Goal: Share content

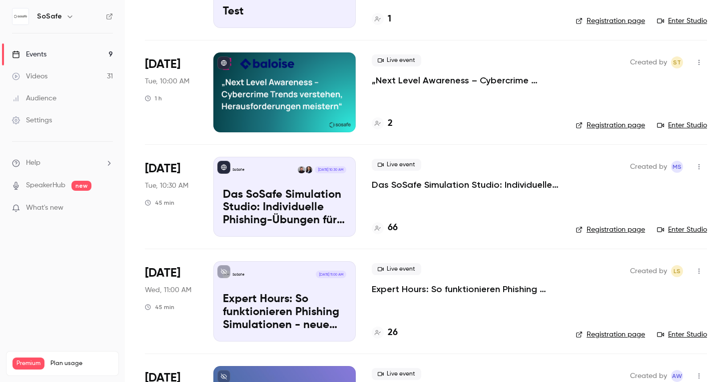
scroll to position [311, 0]
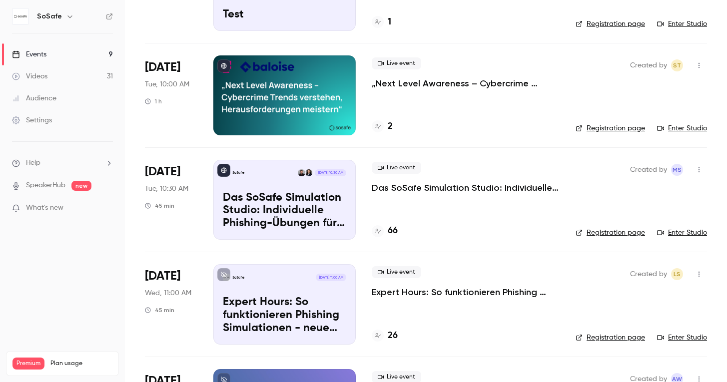
scroll to position [241, 0]
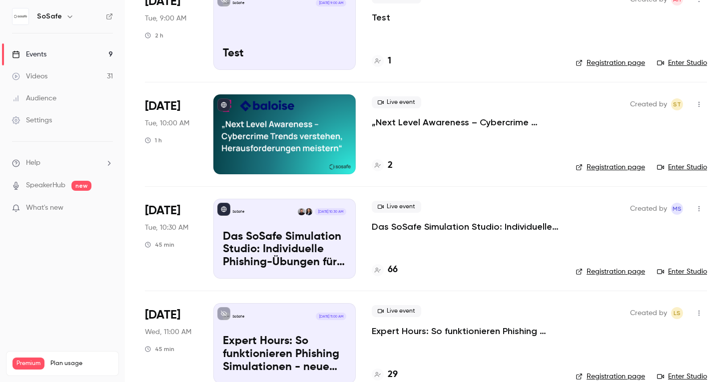
scroll to position [252, 0]
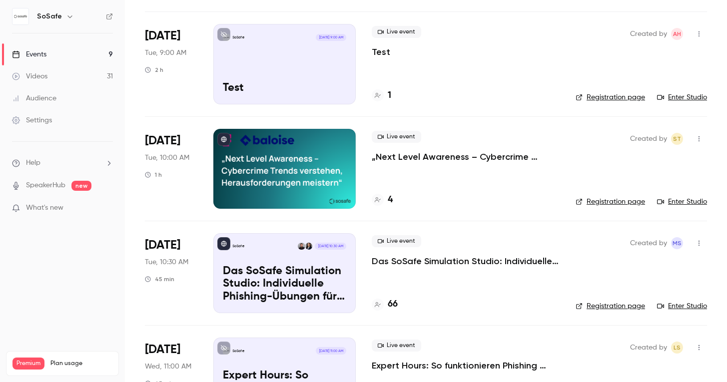
scroll to position [285, 0]
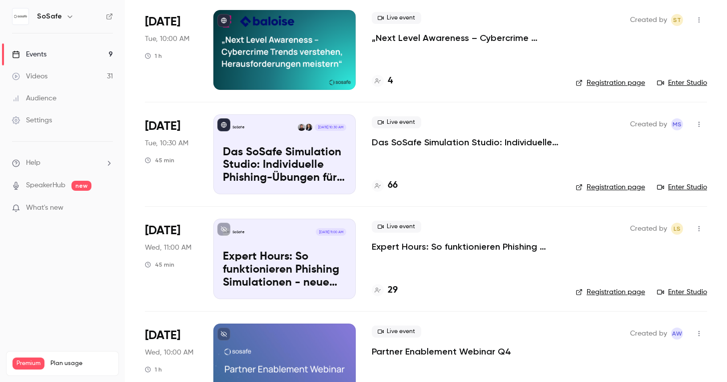
click at [418, 248] on p "Expert Hours: So funktionieren Phishing Simulationen - neue Features, Tipps & T…" at bounding box center [466, 247] width 188 height 12
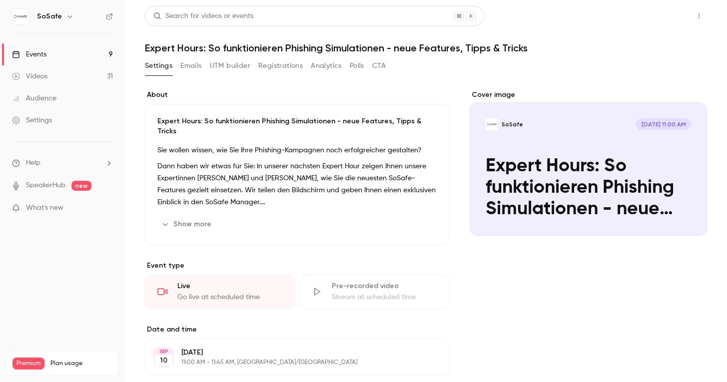
click at [666, 19] on button "Share" at bounding box center [662, 16] width 39 height 20
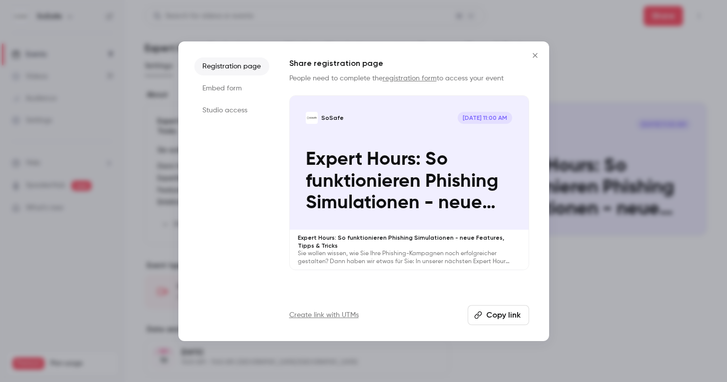
click at [512, 315] on button "Copy link" at bounding box center [498, 315] width 61 height 20
click at [531, 58] on icon "Close" at bounding box center [535, 55] width 12 height 8
